Goal: Task Accomplishment & Management: Use online tool/utility

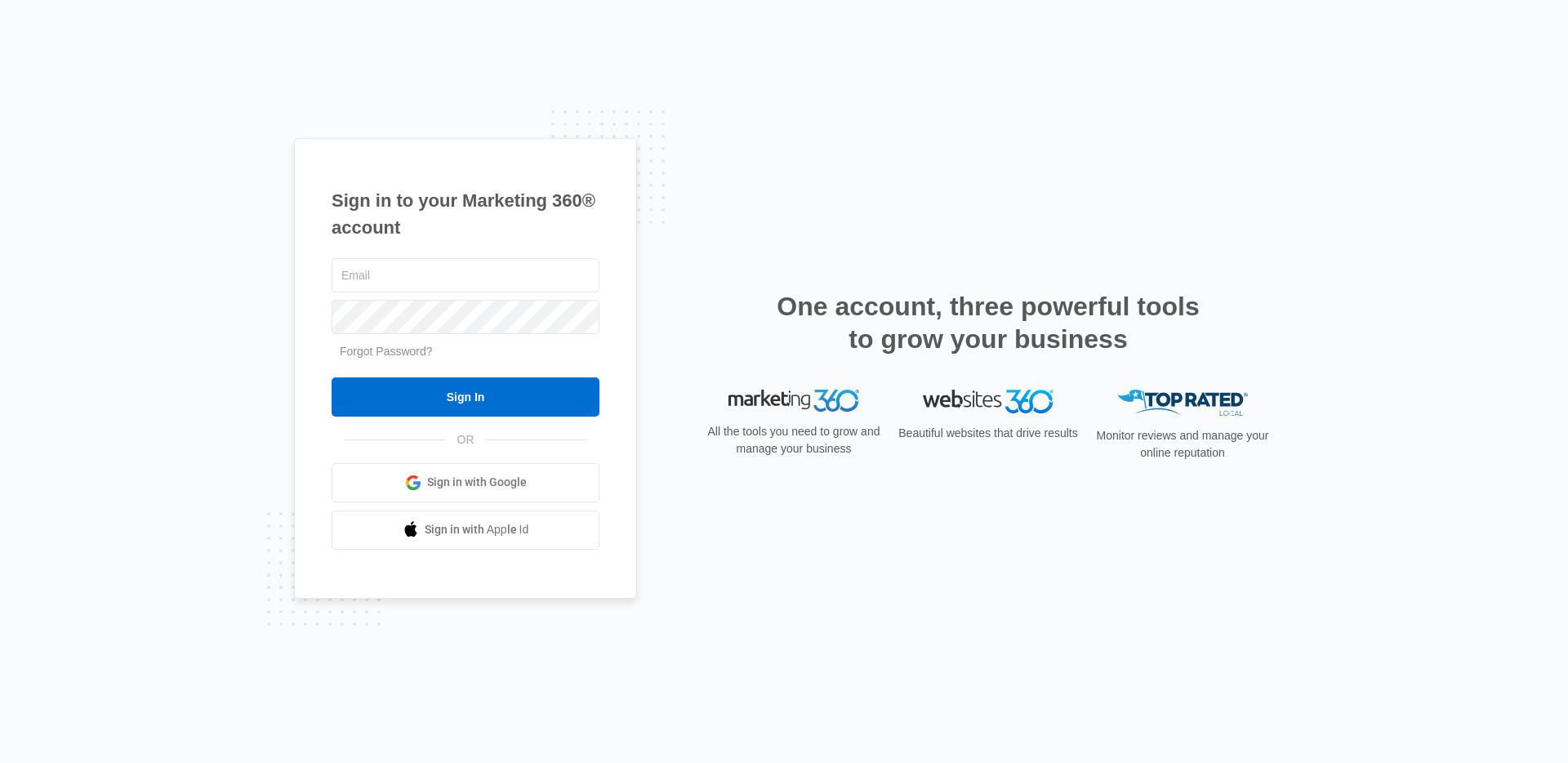
type input "[EMAIL_ADDRESS][PERSON_NAME][DOMAIN_NAME]"
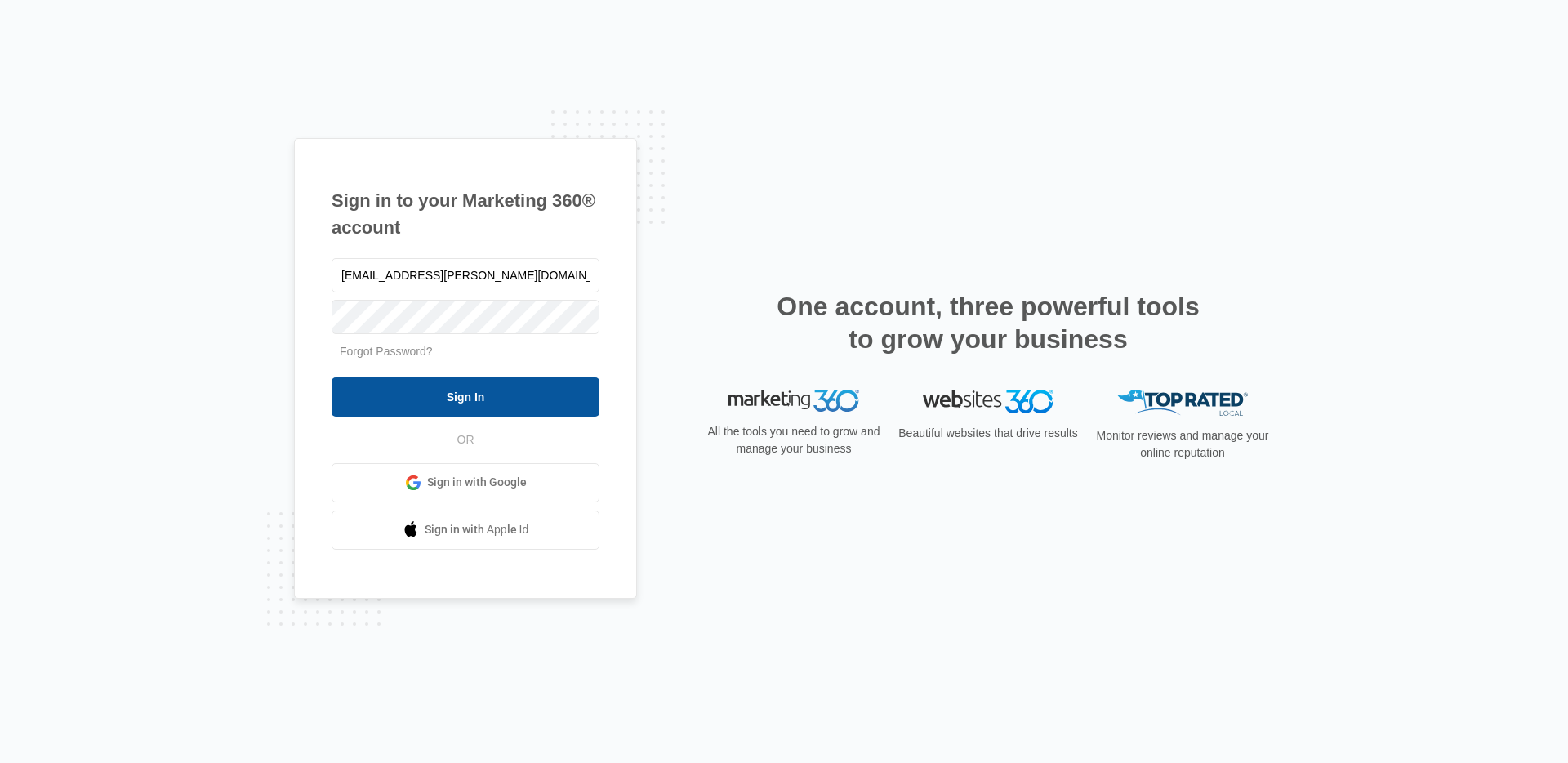
click at [552, 384] on input "Sign In" at bounding box center [466, 397] width 268 height 39
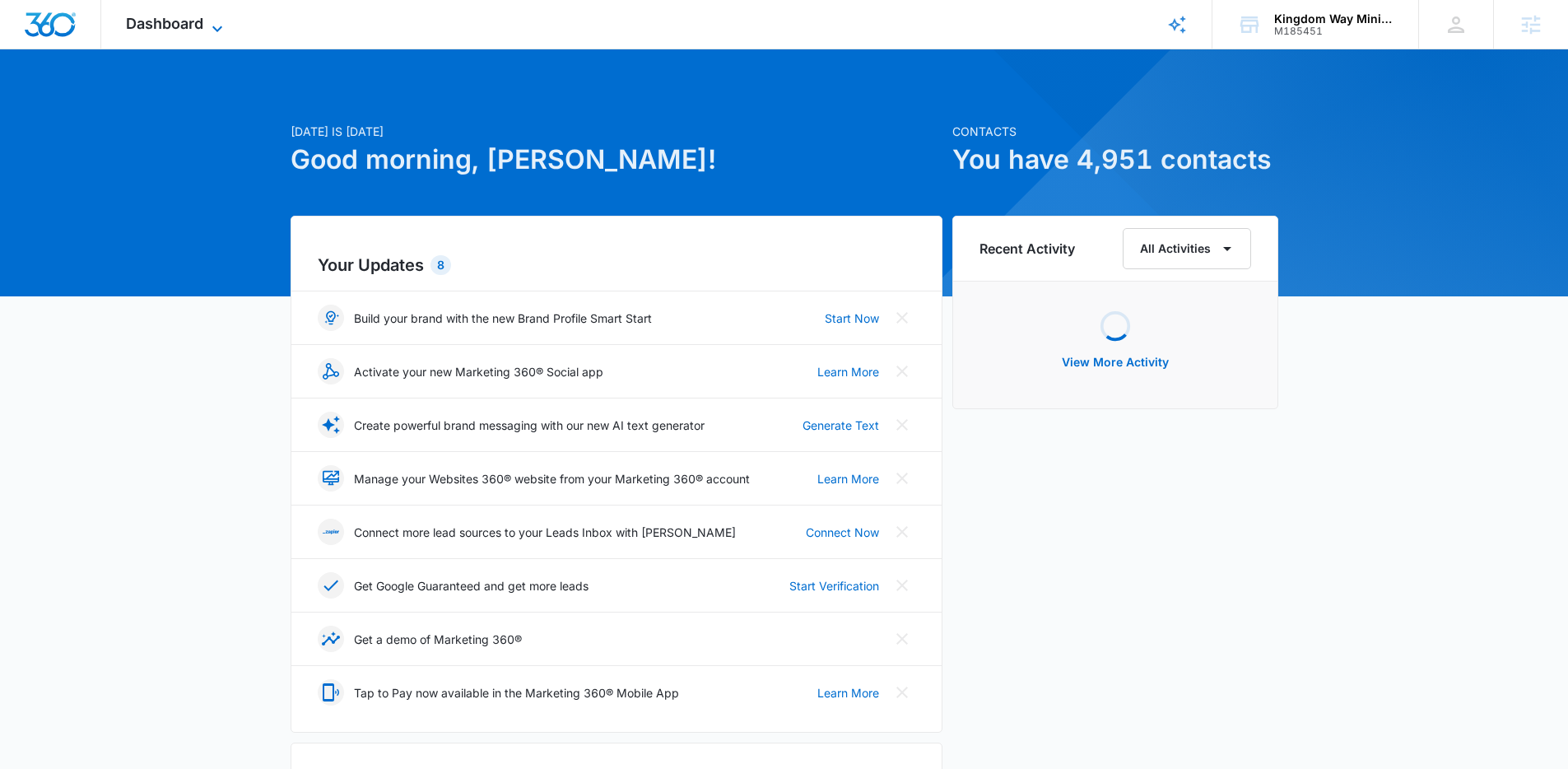
click at [212, 32] on icon at bounding box center [217, 29] width 20 height 20
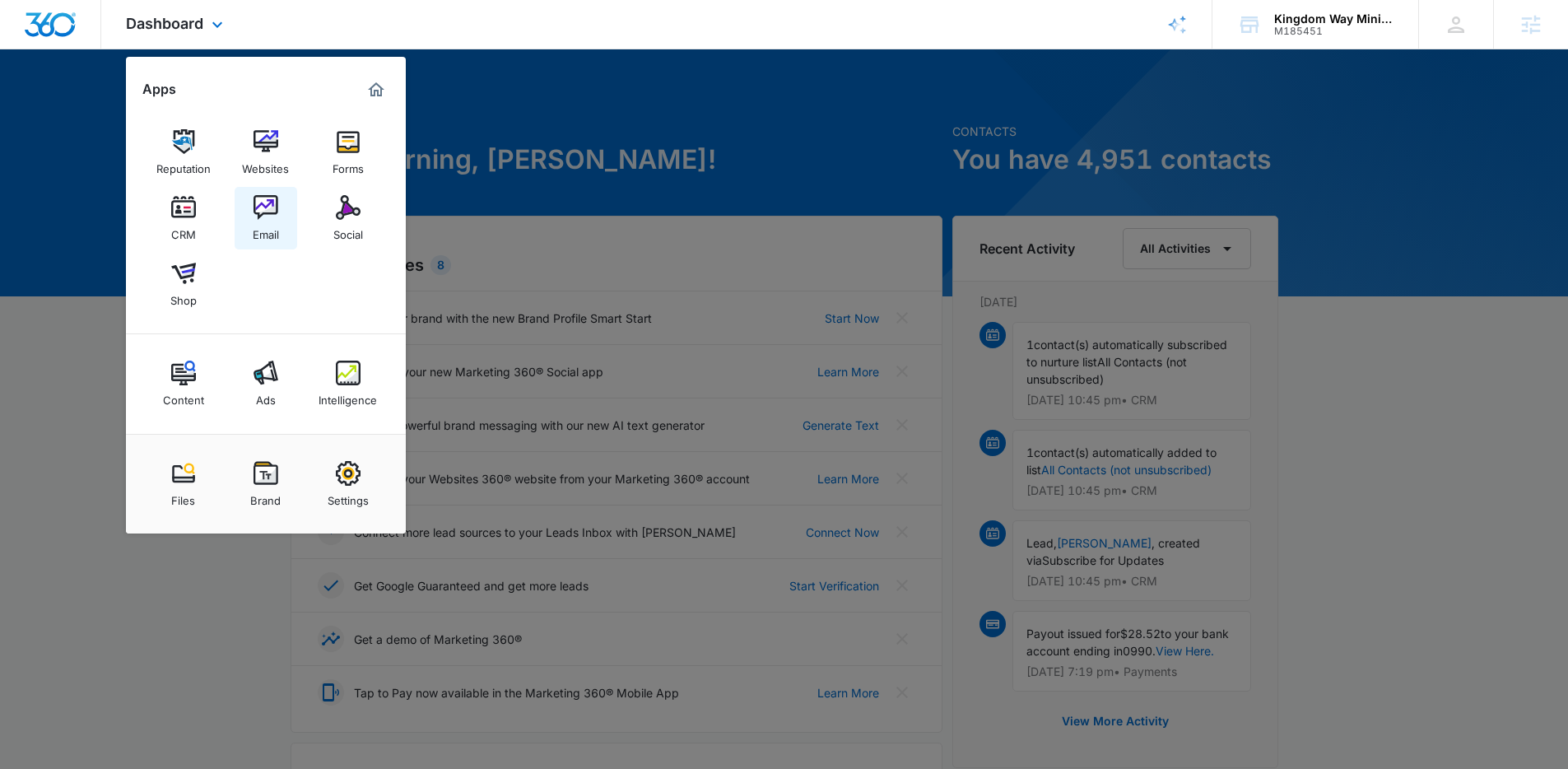
click at [279, 204] on link "Email" at bounding box center [265, 218] width 62 height 62
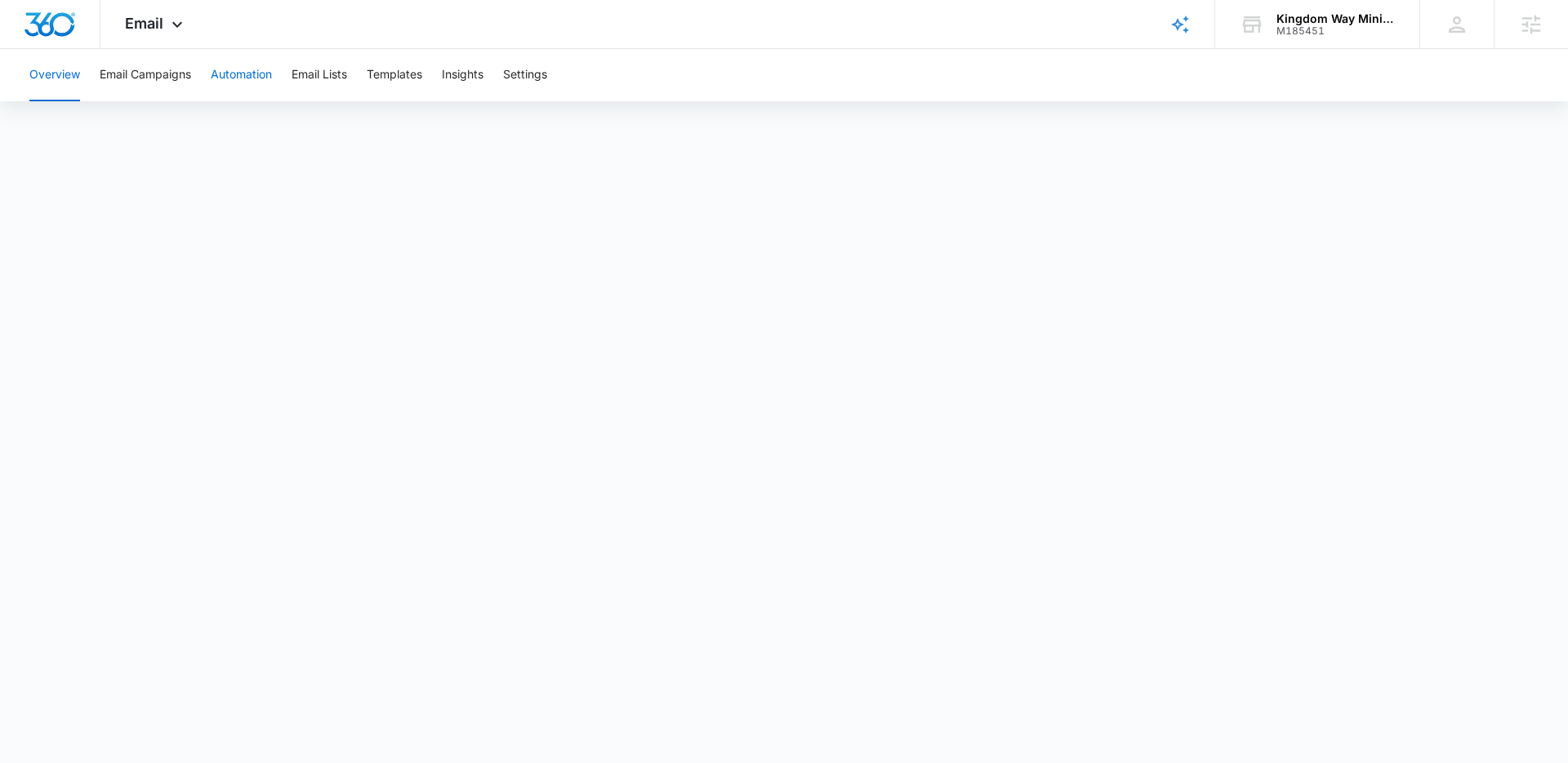
click at [227, 70] on button "Automation" at bounding box center [242, 75] width 61 height 52
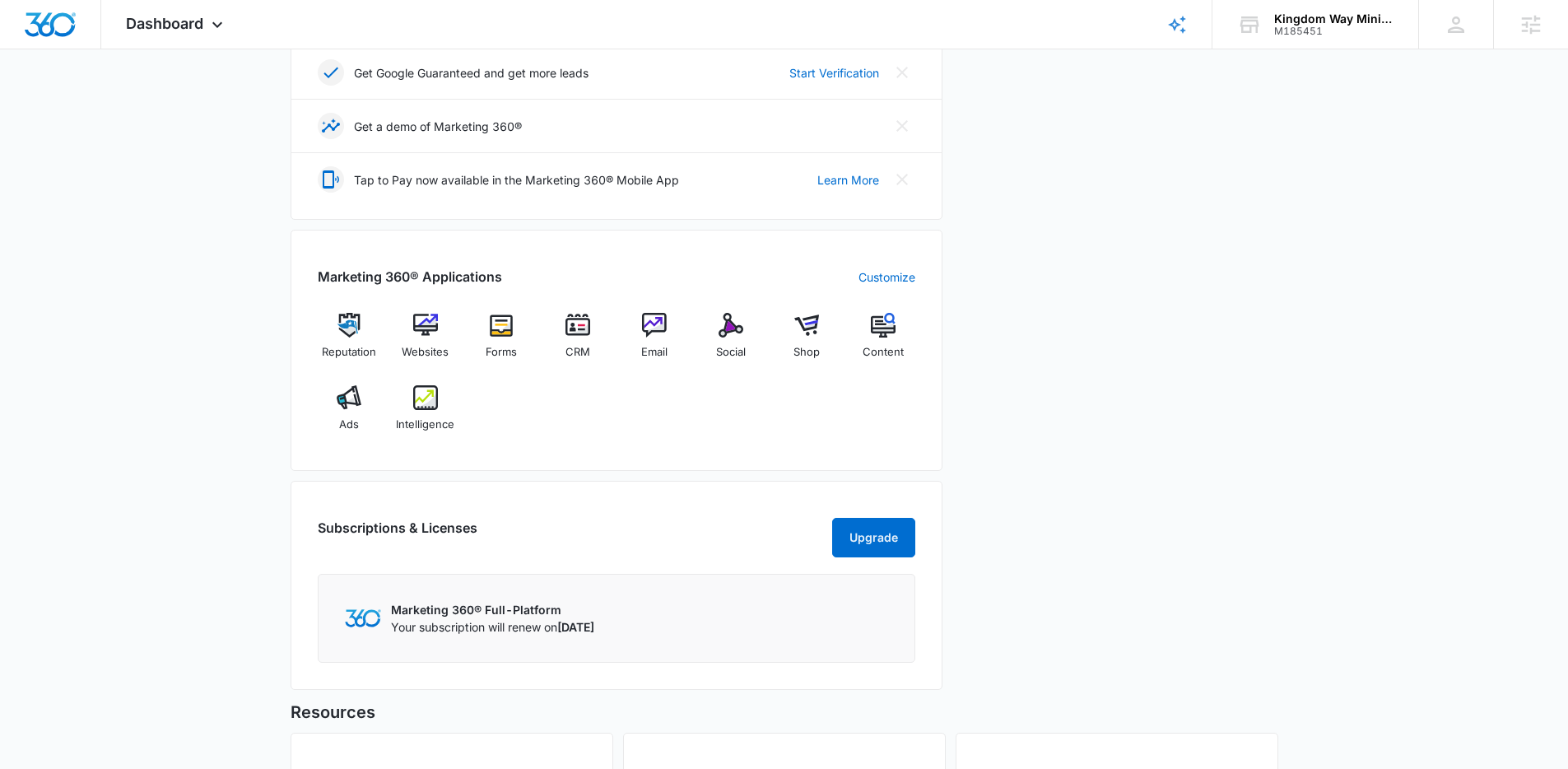
scroll to position [526, 0]
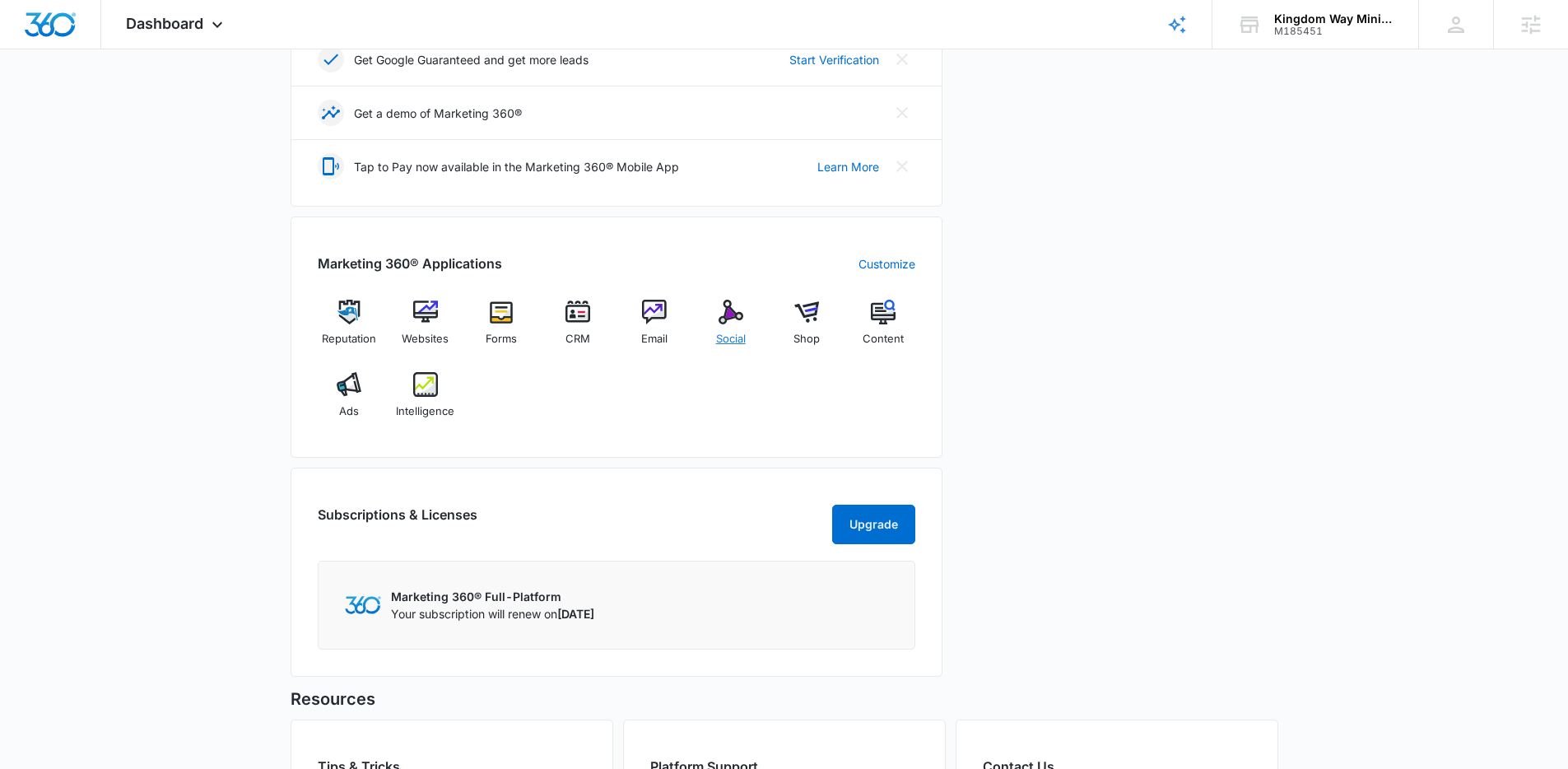
click at [743, 341] on span "Social" at bounding box center [730, 338] width 30 height 16
